Goal: Task Accomplishment & Management: Complete application form

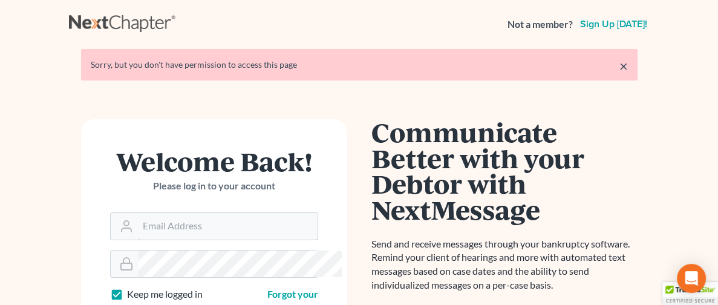
type input "[PERSON_NAME][EMAIL_ADDRESS][DOMAIN_NAME]"
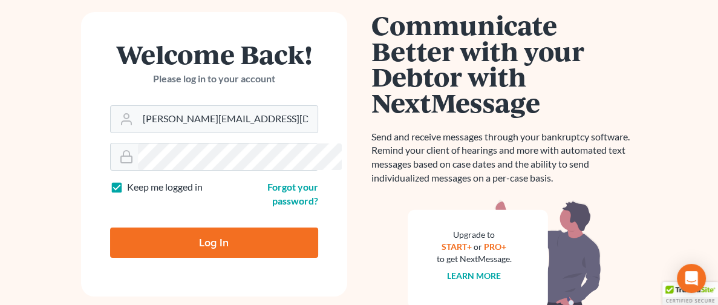
scroll to position [148, 0]
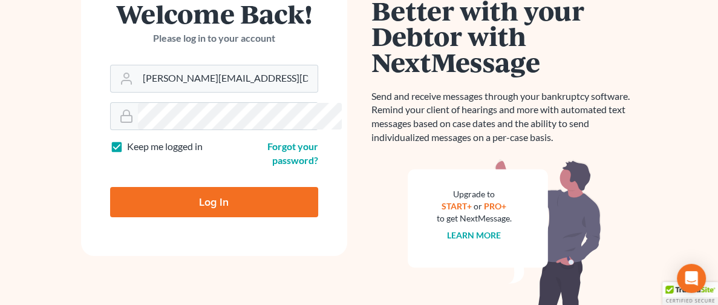
click at [179, 199] on input "Log In" at bounding box center [214, 202] width 208 height 30
type input "Thinking..."
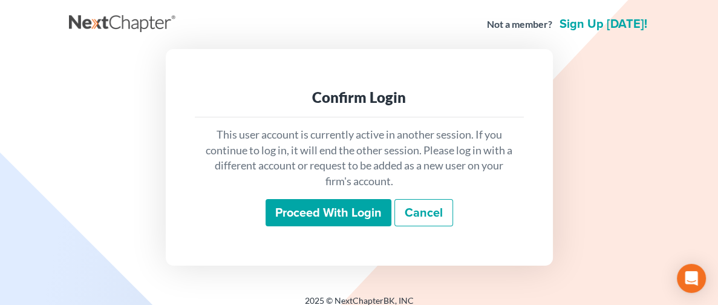
click at [324, 210] on input "Proceed with login" at bounding box center [329, 213] width 126 height 28
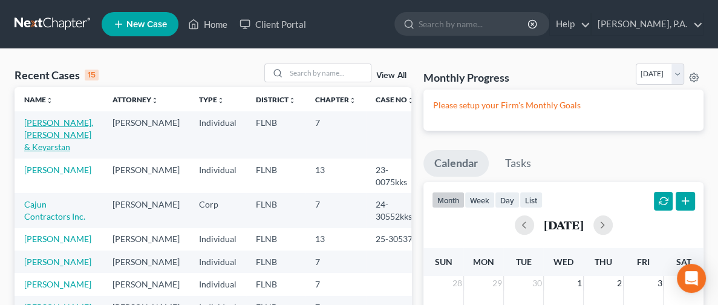
click at [47, 135] on link "Williams, LynDerrick & Keyarstan" at bounding box center [58, 134] width 69 height 34
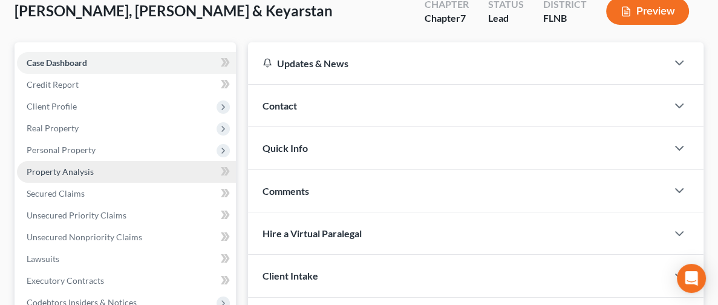
scroll to position [91, 0]
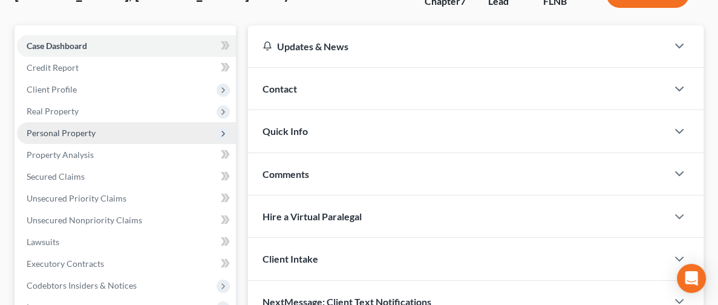
click at [83, 134] on span "Personal Property" at bounding box center [61, 133] width 69 height 10
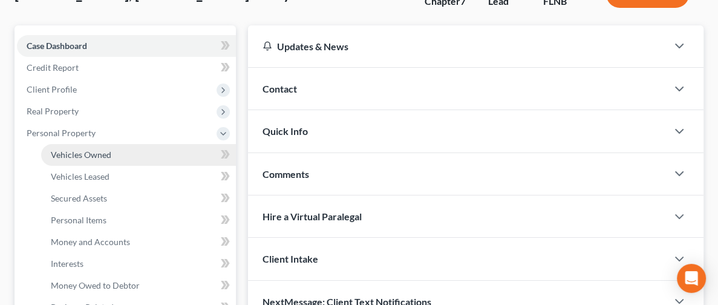
click at [81, 155] on span "Vehicles Owned" at bounding box center [81, 154] width 61 height 10
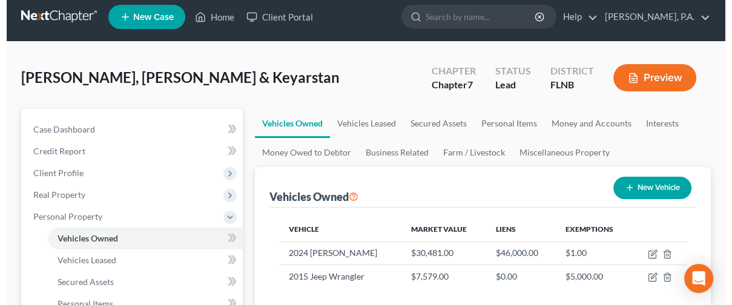
scroll to position [91, 0]
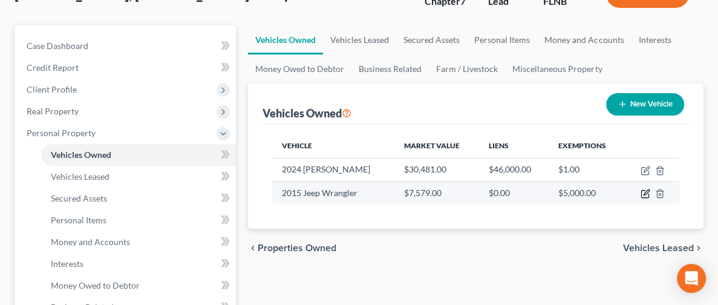
click at [644, 192] on icon "button" at bounding box center [646, 192] width 5 height 5
select select "0"
select select "11"
select select "0"
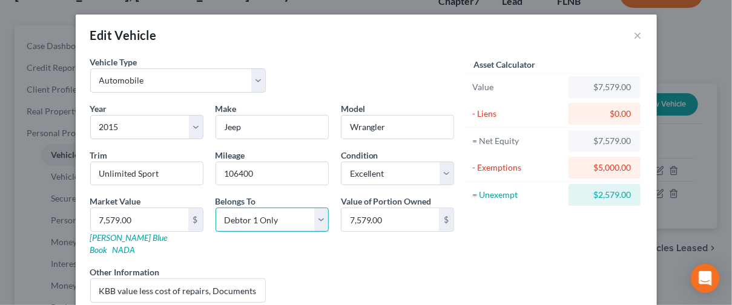
click at [251, 218] on select "Select Debtor 1 Only Debtor 2 Only Debtor 1 And Debtor 2 Only At Least One Of T…" at bounding box center [271, 220] width 113 height 24
select select "2"
click at [215, 208] on select "Select Debtor 1 Only Debtor 2 Only Debtor 1 And Debtor 2 Only At Least One Of T…" at bounding box center [271, 220] width 113 height 24
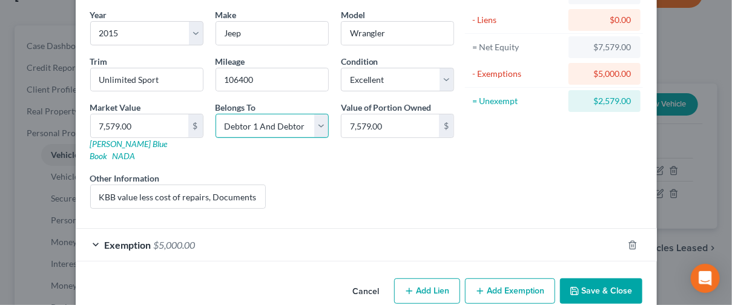
scroll to position [101, 0]
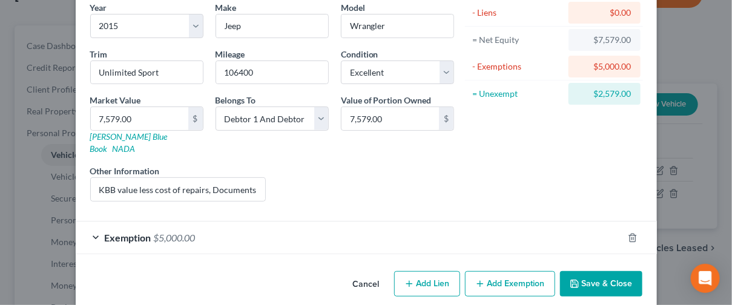
click at [129, 232] on span "Exemption" at bounding box center [128, 237] width 47 height 11
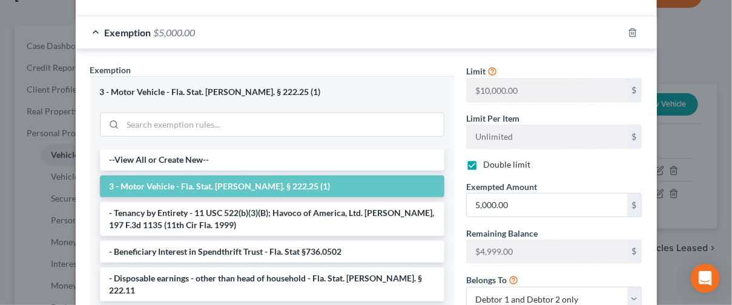
scroll to position [374, 0]
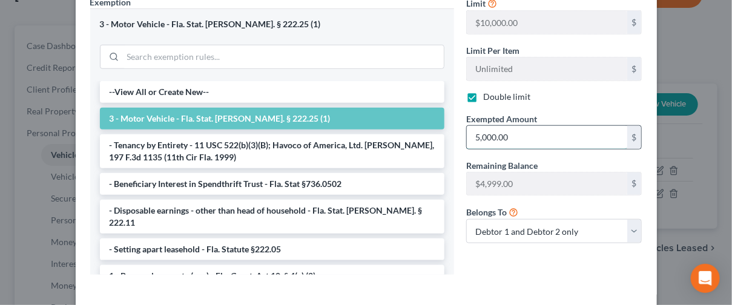
click at [525, 126] on input "5,000.00" at bounding box center [547, 137] width 160 height 23
type input "9,999.00"
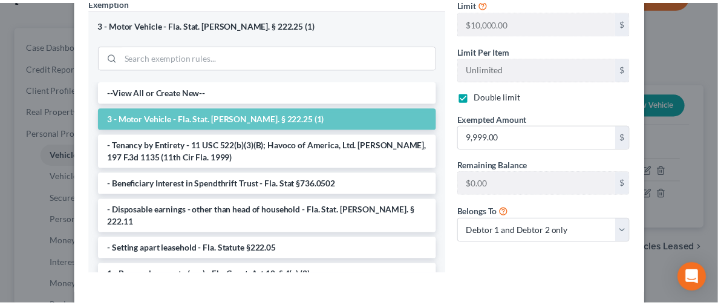
scroll to position [414, 0]
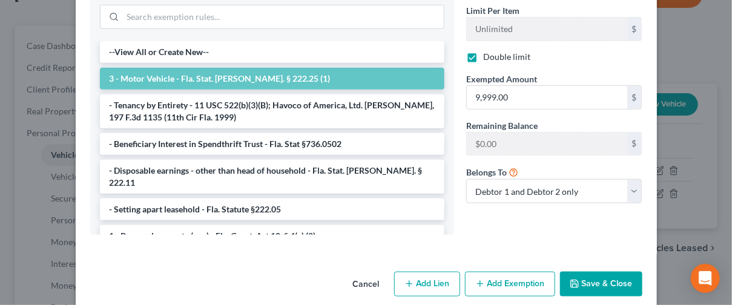
click at [595, 272] on button "Save & Close" at bounding box center [601, 284] width 82 height 25
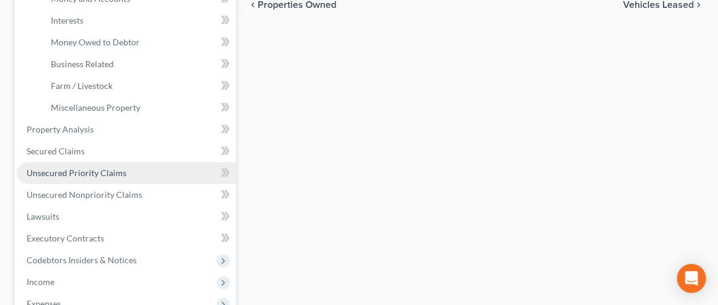
scroll to position [272, 0]
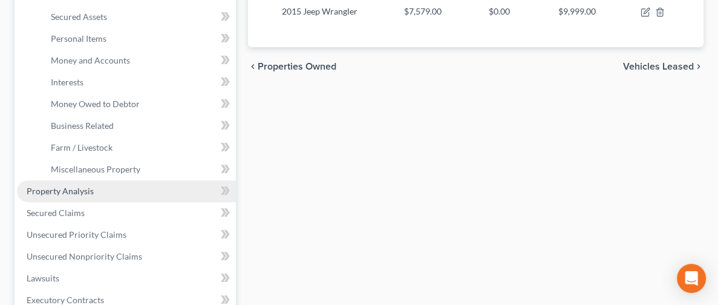
click at [74, 186] on span "Property Analysis" at bounding box center [60, 191] width 67 height 10
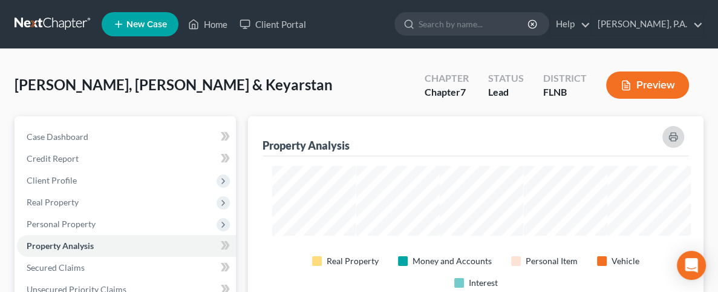
drag, startPoint x: 632, startPoint y: 91, endPoint x: 678, endPoint y: 143, distance: 69.0
click at [675, 134] on polyline "button" at bounding box center [673, 134] width 5 height 3
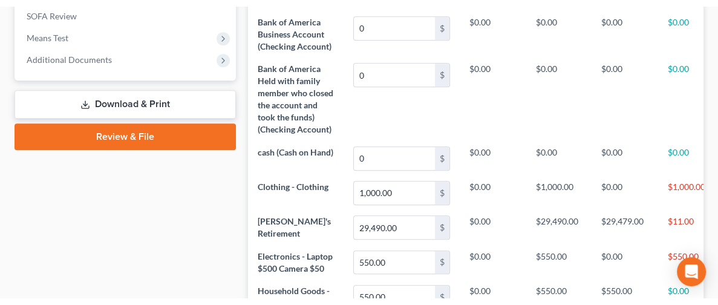
scroll to position [363, 0]
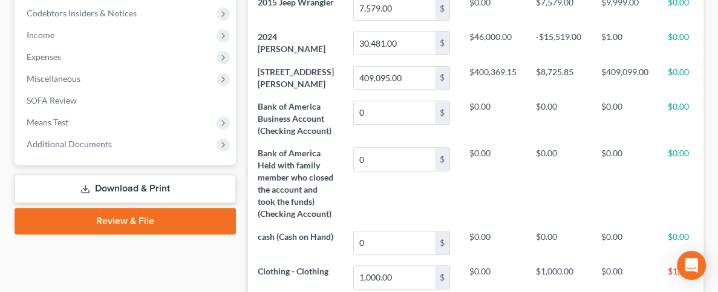
click at [99, 184] on link "Download & Print" at bounding box center [125, 188] width 221 height 28
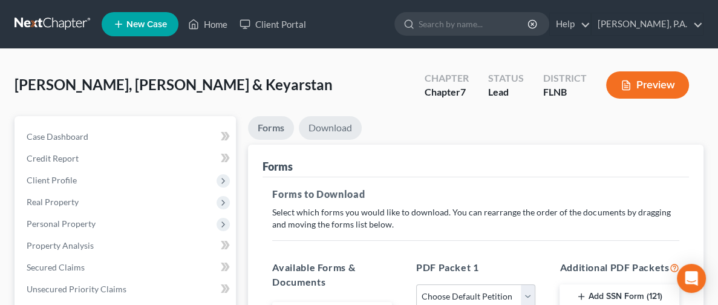
click at [299, 129] on link "Download" at bounding box center [330, 128] width 63 height 24
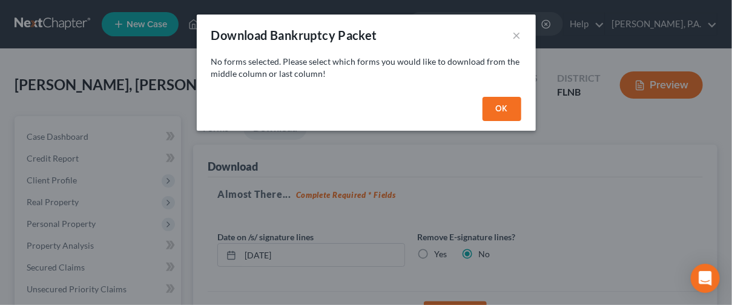
click at [499, 111] on button "OK" at bounding box center [501, 109] width 39 height 24
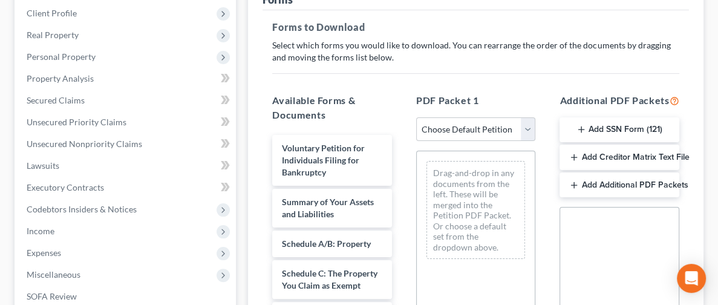
scroll to position [182, 0]
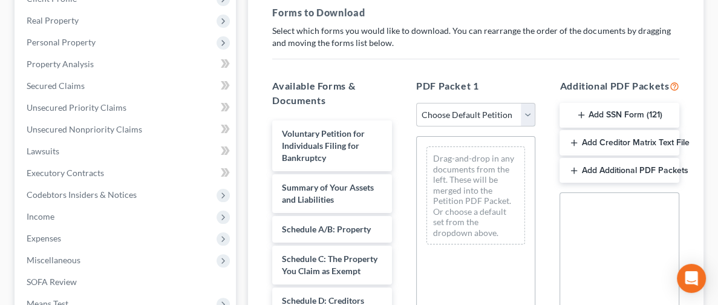
click at [459, 112] on select "Choose Default Petition PDF Packet Complete Bankruptcy Petition (all forms and …" at bounding box center [476, 115] width 120 height 24
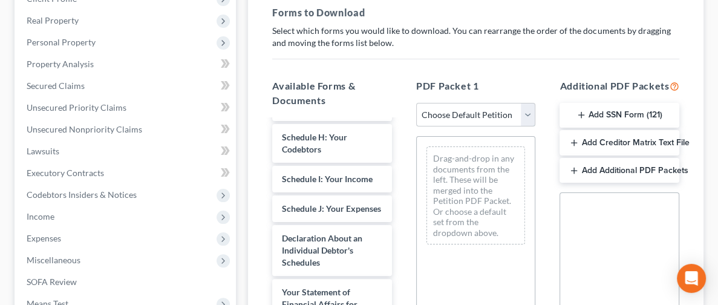
scroll to position [391, 0]
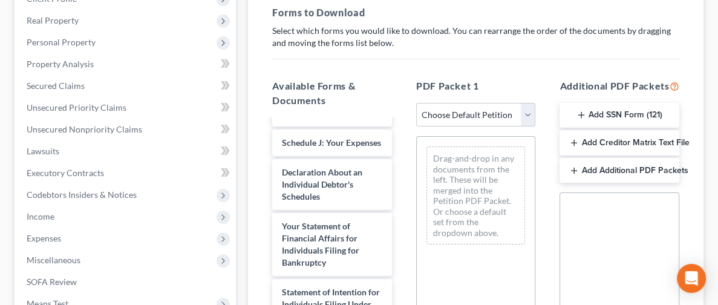
click at [606, 108] on button "Add SSN Form (121)" at bounding box center [620, 115] width 120 height 25
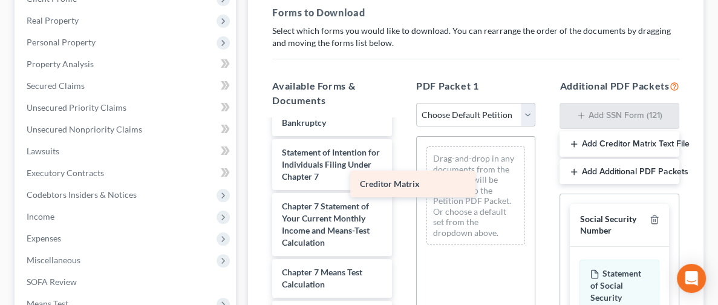
scroll to position [506, 0]
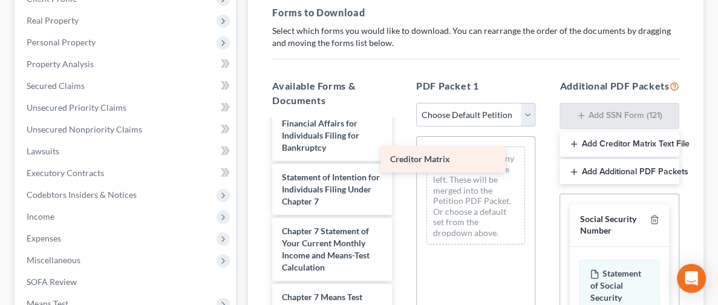
drag, startPoint x: 290, startPoint y: 286, endPoint x: 456, endPoint y: 162, distance: 207.5
click at [402, 162] on div "Creditor Matrix Voluntary Petition for Individuals Filing for Bankruptcy Summar…" at bounding box center [332, 43] width 139 height 857
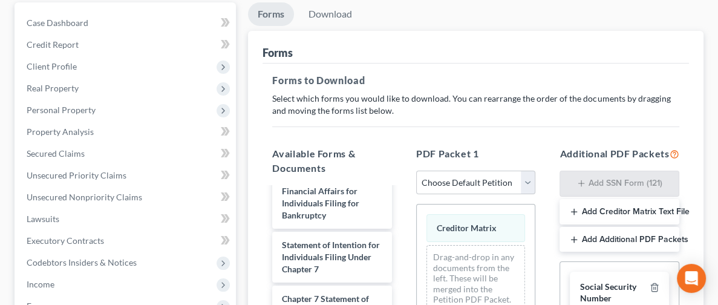
scroll to position [0, 0]
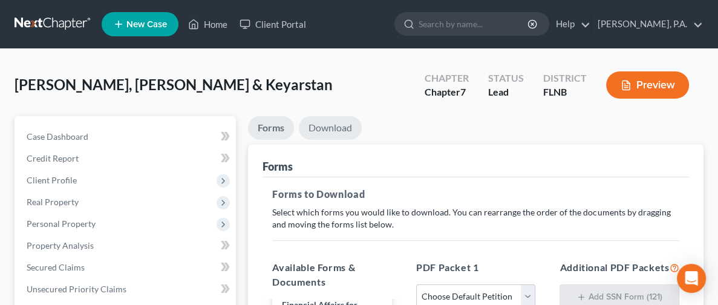
click at [299, 126] on link "Download" at bounding box center [330, 128] width 63 height 24
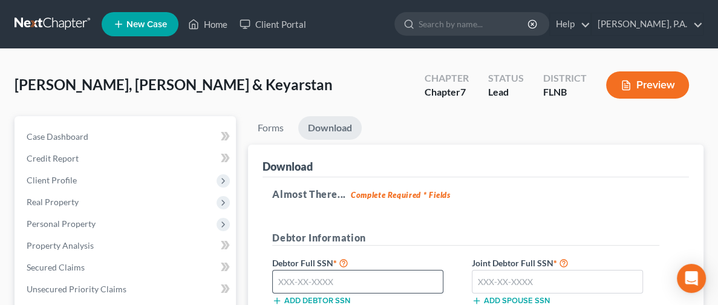
drag, startPoint x: 258, startPoint y: 260, endPoint x: 263, endPoint y: 284, distance: 25.2
click at [266, 264] on label "Debtor Full SSN *" at bounding box center [366, 262] width 200 height 15
click at [272, 289] on input "text" at bounding box center [357, 282] width 171 height 24
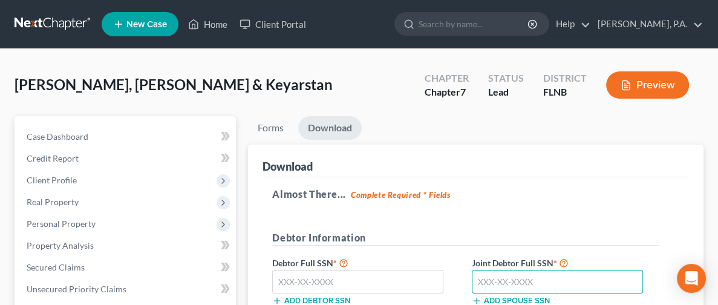
click at [476, 275] on input "text" at bounding box center [557, 282] width 171 height 24
click at [476, 275] on input "593-80-7674" at bounding box center [557, 282] width 171 height 24
drag, startPoint x: 497, startPoint y: 283, endPoint x: 440, endPoint y: 286, distance: 57.6
click at [472, 286] on input "593-80-7674" at bounding box center [557, 282] width 171 height 24
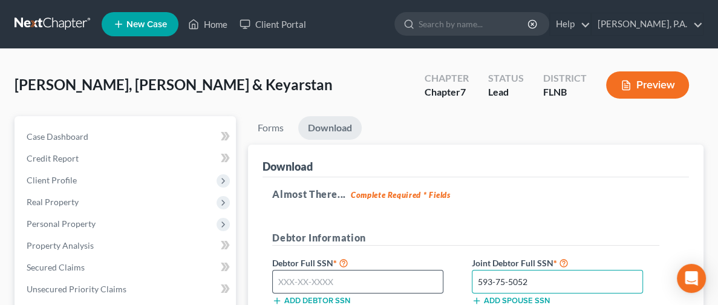
type input "593-75-5052"
click at [272, 284] on input "text" at bounding box center [357, 282] width 171 height 24
type input "593-80-7674"
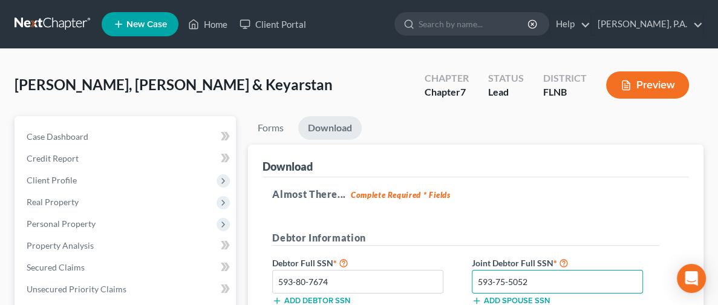
click at [472, 280] on input "593-75-5052" at bounding box center [557, 282] width 171 height 24
click at [472, 282] on input "593-75-0526" at bounding box center [557, 282] width 171 height 24
click at [552, 261] on label "Joint Debtor Full SSN *" at bounding box center [566, 262] width 200 height 15
drag, startPoint x: 520, startPoint y: 282, endPoint x: 440, endPoint y: 279, distance: 79.9
click at [472, 279] on input "593-75-0526" at bounding box center [557, 282] width 171 height 24
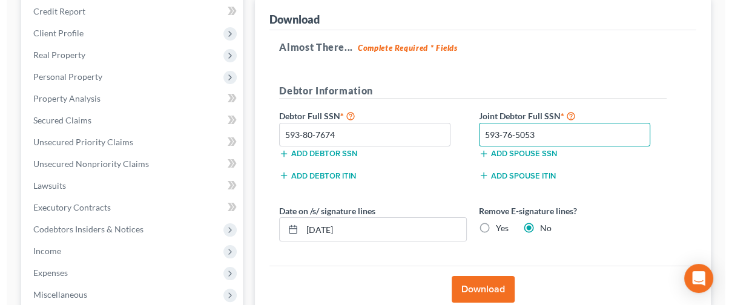
scroll to position [182, 0]
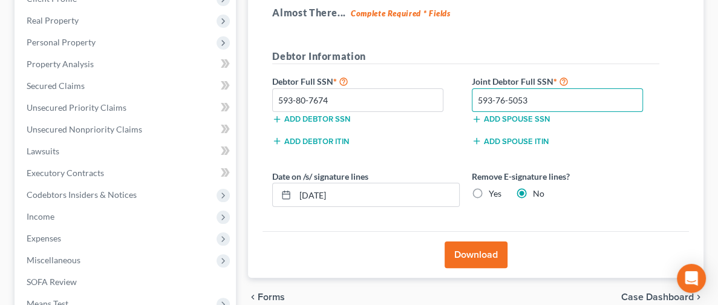
type input "593-76-5053"
click at [460, 253] on button "Download" at bounding box center [476, 254] width 63 height 27
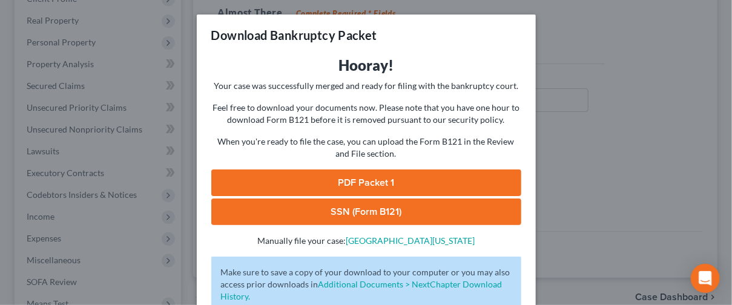
click at [398, 214] on link "SSN (Form B121)" at bounding box center [366, 211] width 310 height 27
